Goal: Information Seeking & Learning: Learn about a topic

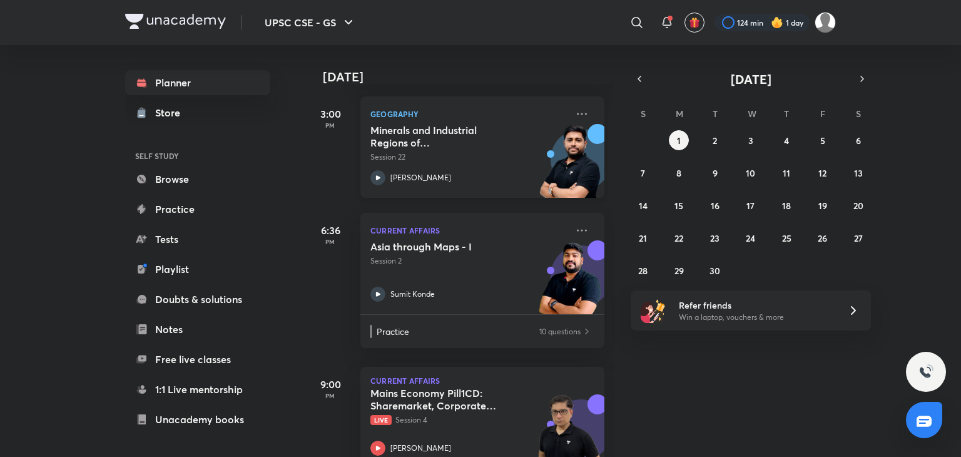
scroll to position [208, 0]
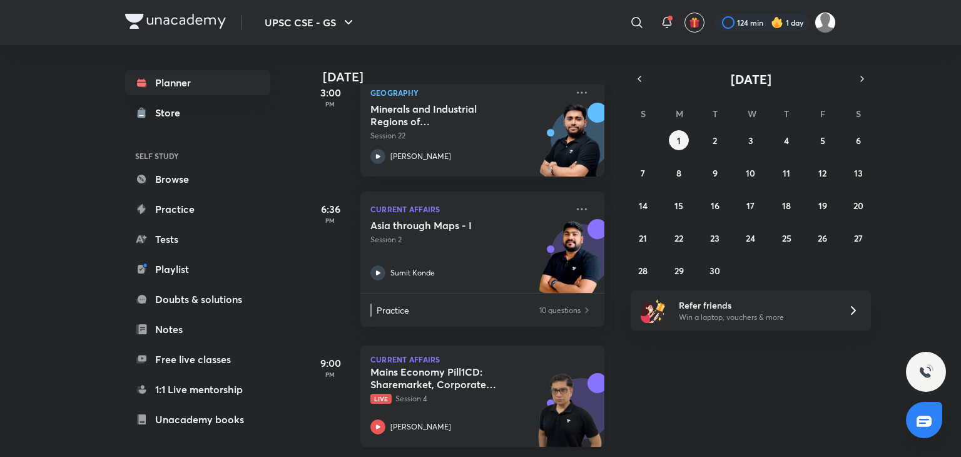
click at [386, 419] on div "[PERSON_NAME]" at bounding box center [468, 426] width 196 height 15
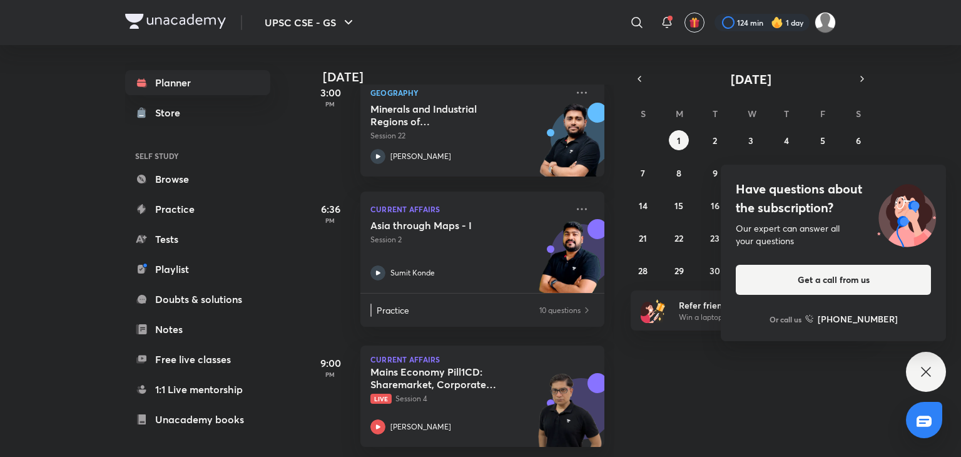
click at [926, 365] on icon at bounding box center [926, 371] width 15 height 15
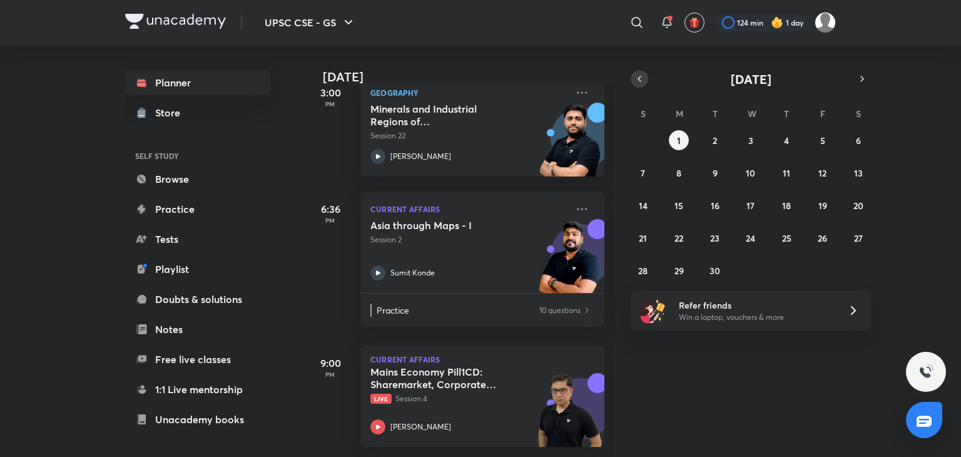
click at [640, 81] on icon "button" at bounding box center [639, 78] width 3 height 5
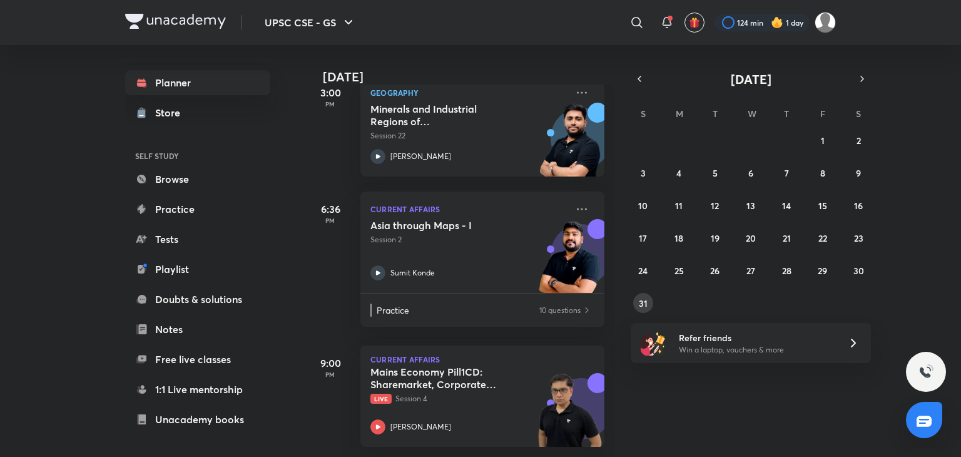
click at [644, 292] on div "27 28 29 30 31 1 2 3 4 5 6 7 8 9 10 11 12 13 14 15 16 17 18 19 20 21 22 23 24 2…" at bounding box center [751, 221] width 240 height 183
click at [646, 308] on abbr "31" at bounding box center [643, 303] width 9 height 12
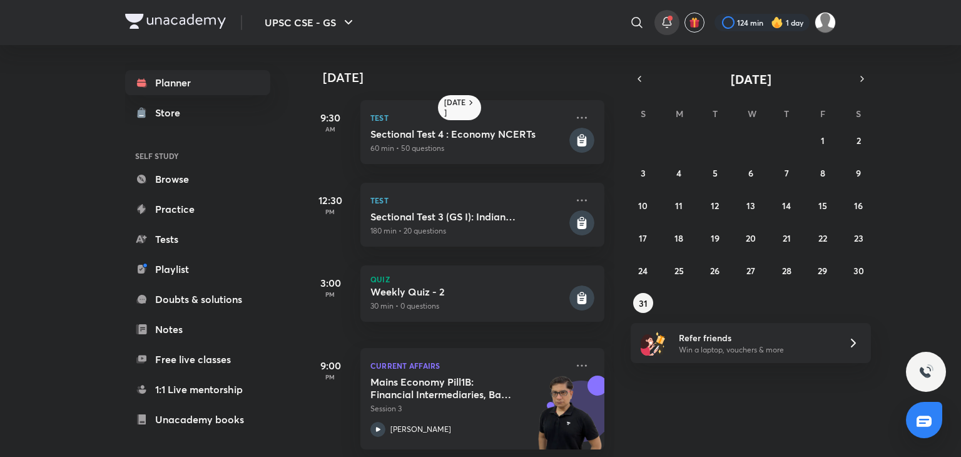
click at [668, 21] on icon at bounding box center [667, 22] width 15 height 15
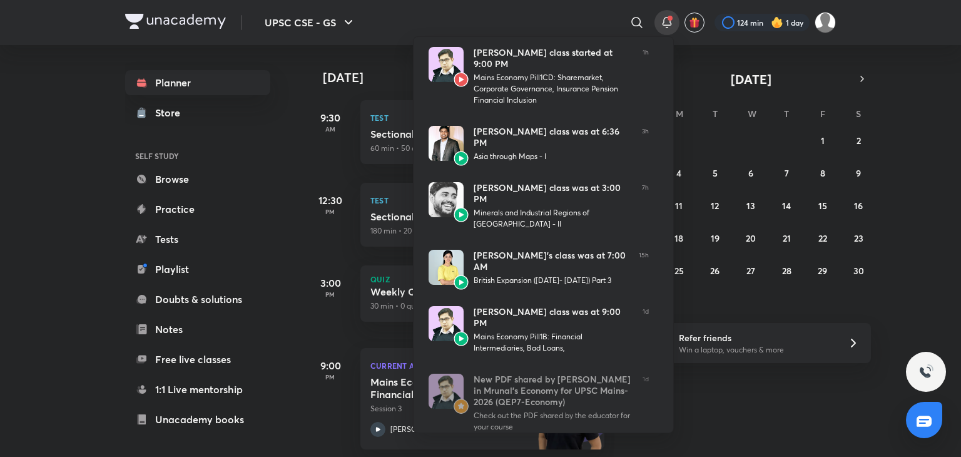
click at [424, 23] on div at bounding box center [480, 228] width 961 height 457
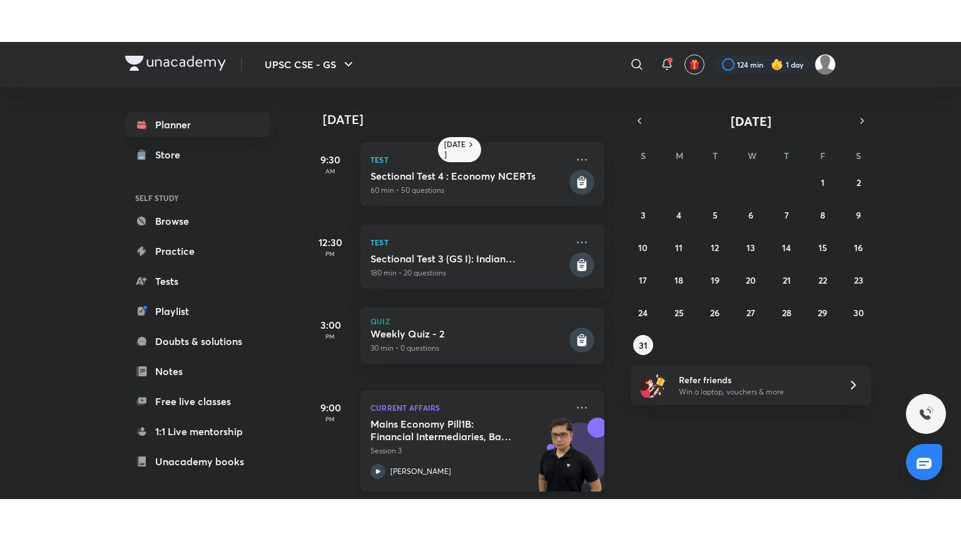
scroll to position [13, 0]
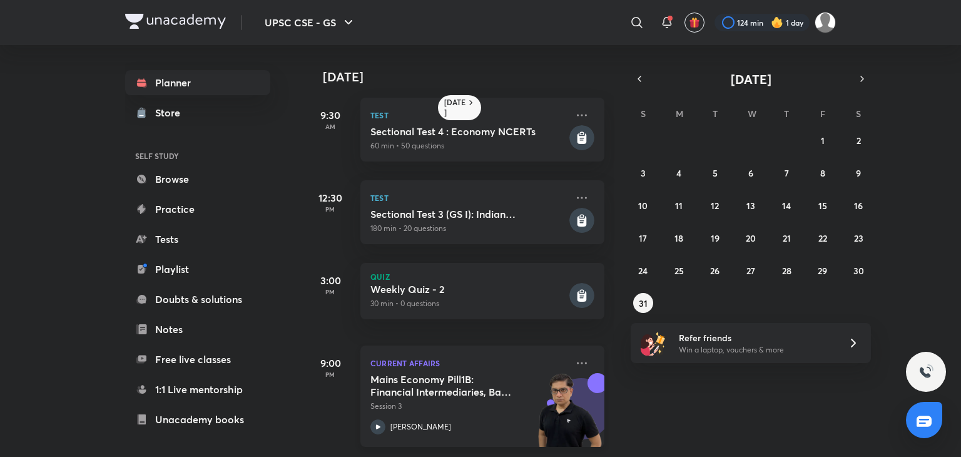
click at [379, 419] on icon at bounding box center [377, 426] width 15 height 15
